Goal: Task Accomplishment & Management: Manage account settings

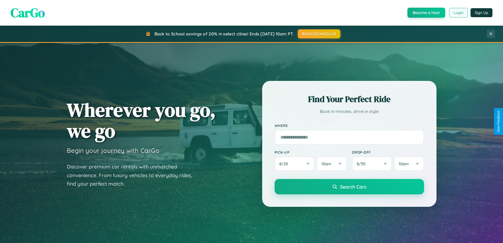
click at [458, 13] on button "Login" at bounding box center [458, 13] width 19 height 10
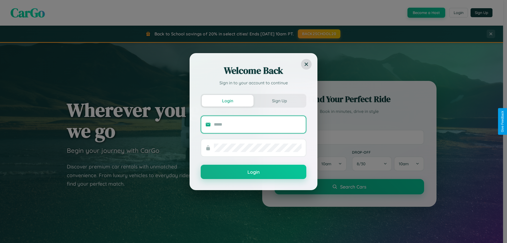
click at [258, 124] on input "text" at bounding box center [258, 124] width 88 height 8
type input "**********"
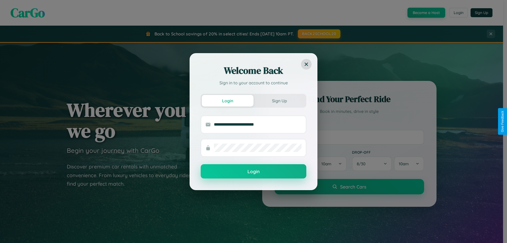
click at [253, 171] on button "Login" at bounding box center [254, 171] width 106 height 14
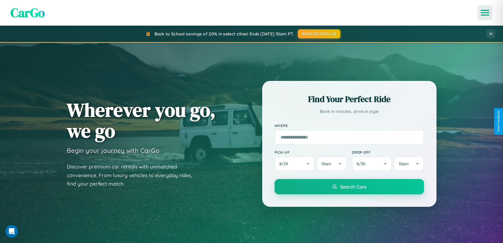
click at [485, 13] on icon "Open menu" at bounding box center [485, 12] width 8 height 5
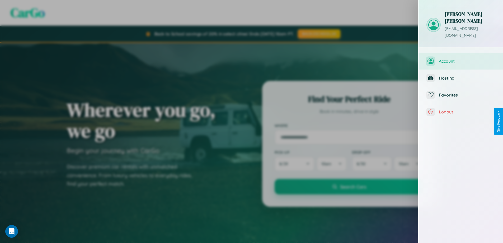
click at [461, 58] on span "Account" at bounding box center [467, 60] width 56 height 5
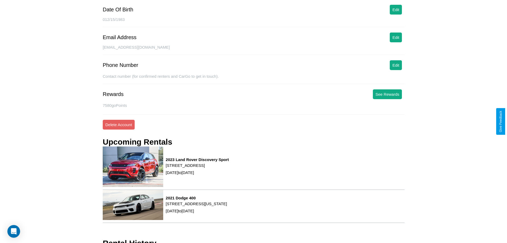
scroll to position [72, 0]
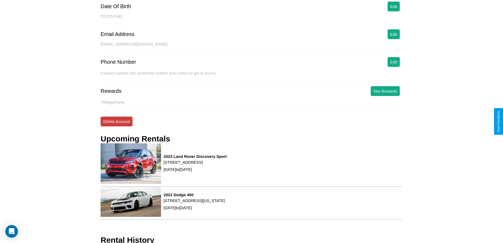
click at [116, 121] on button "Delete Account" at bounding box center [117, 121] width 32 height 10
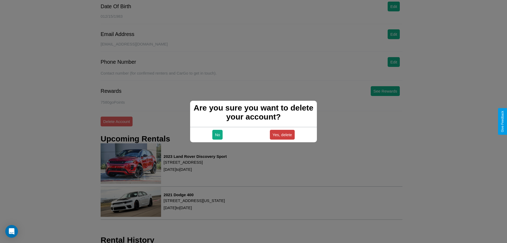
click at [282, 134] on button "Yes, delete" at bounding box center [282, 135] width 25 height 10
